Goal: Check status: Check status

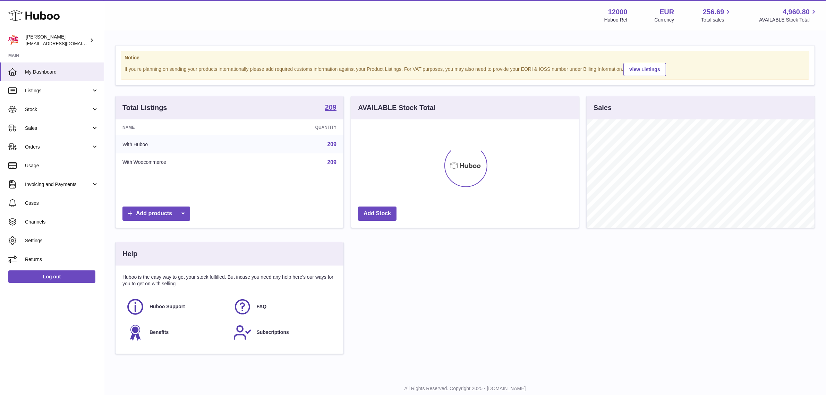
scroll to position [108, 228]
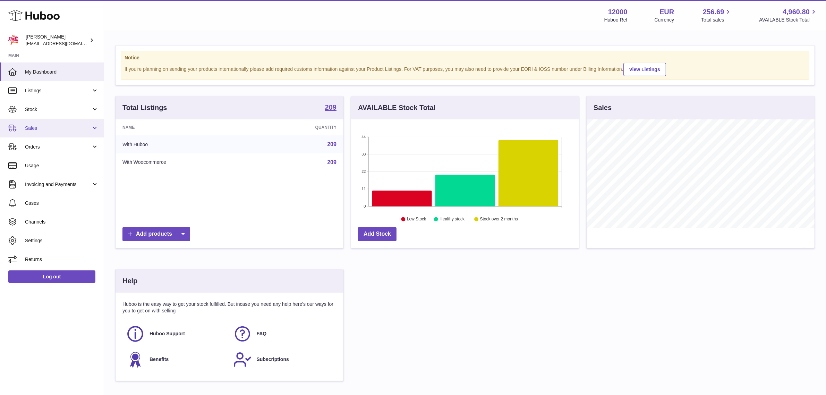
click at [67, 131] on span "Sales" at bounding box center [58, 128] width 66 height 7
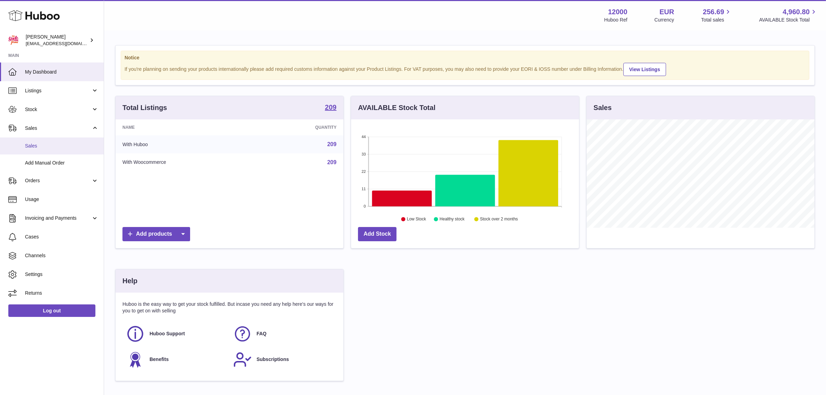
click at [58, 143] on span "Sales" at bounding box center [62, 146] width 74 height 7
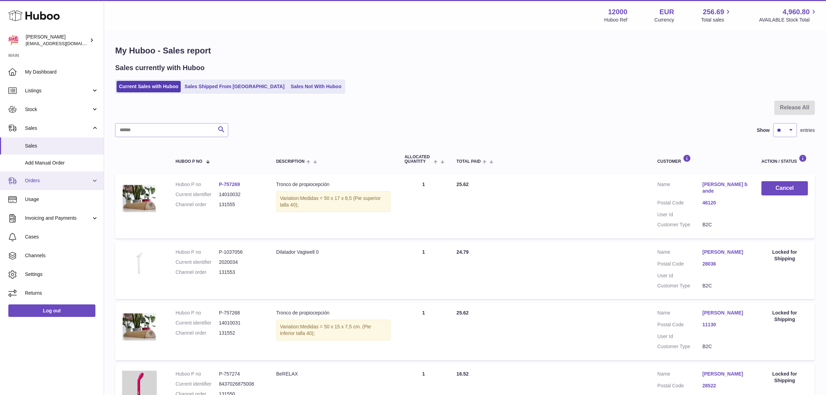
click at [52, 177] on span "Orders" at bounding box center [58, 180] width 66 height 7
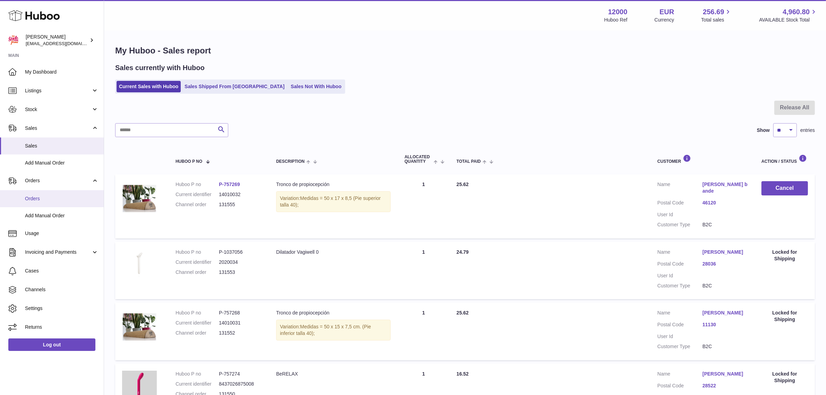
click at [48, 200] on span "Orders" at bounding box center [62, 198] width 74 height 7
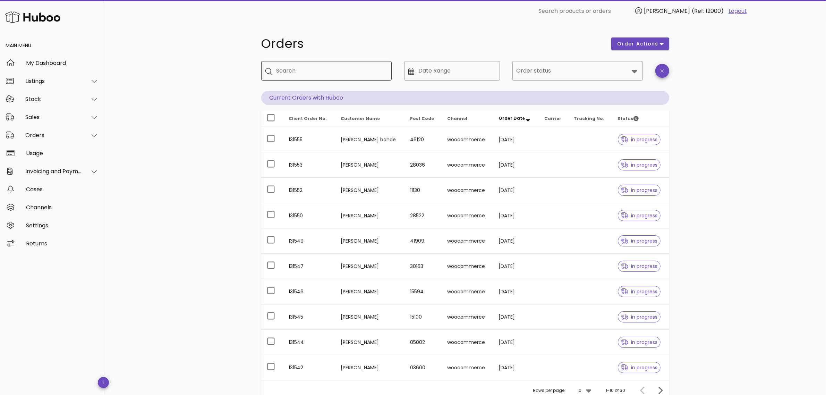
click at [296, 70] on input "Search" at bounding box center [332, 70] width 110 height 11
paste input "******"
type input "******"
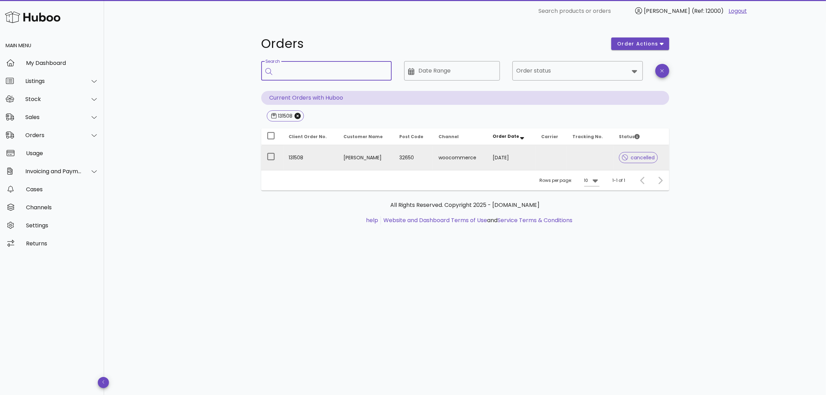
click at [558, 156] on td at bounding box center [551, 157] width 31 height 25
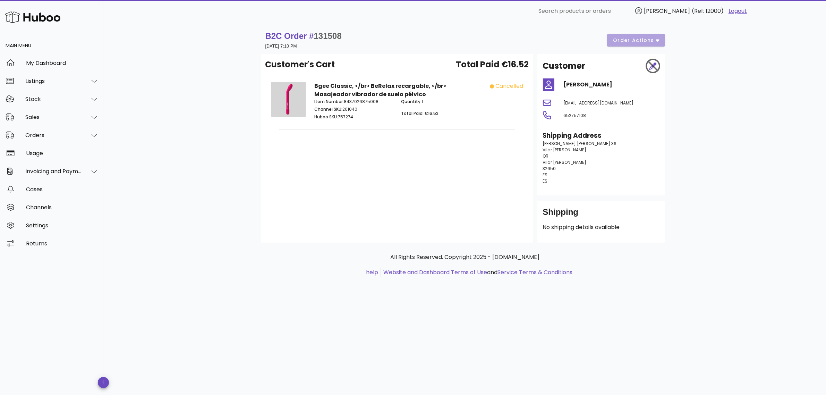
click at [288, 280] on div "All Rights Reserved. Copyright 2025 - [DOMAIN_NAME] help Website and Dashboard …" at bounding box center [465, 269] width 408 height 52
click at [328, 35] on span "131508" at bounding box center [328, 35] width 28 height 9
copy span "131508"
